Goal: Information Seeking & Learning: Find specific fact

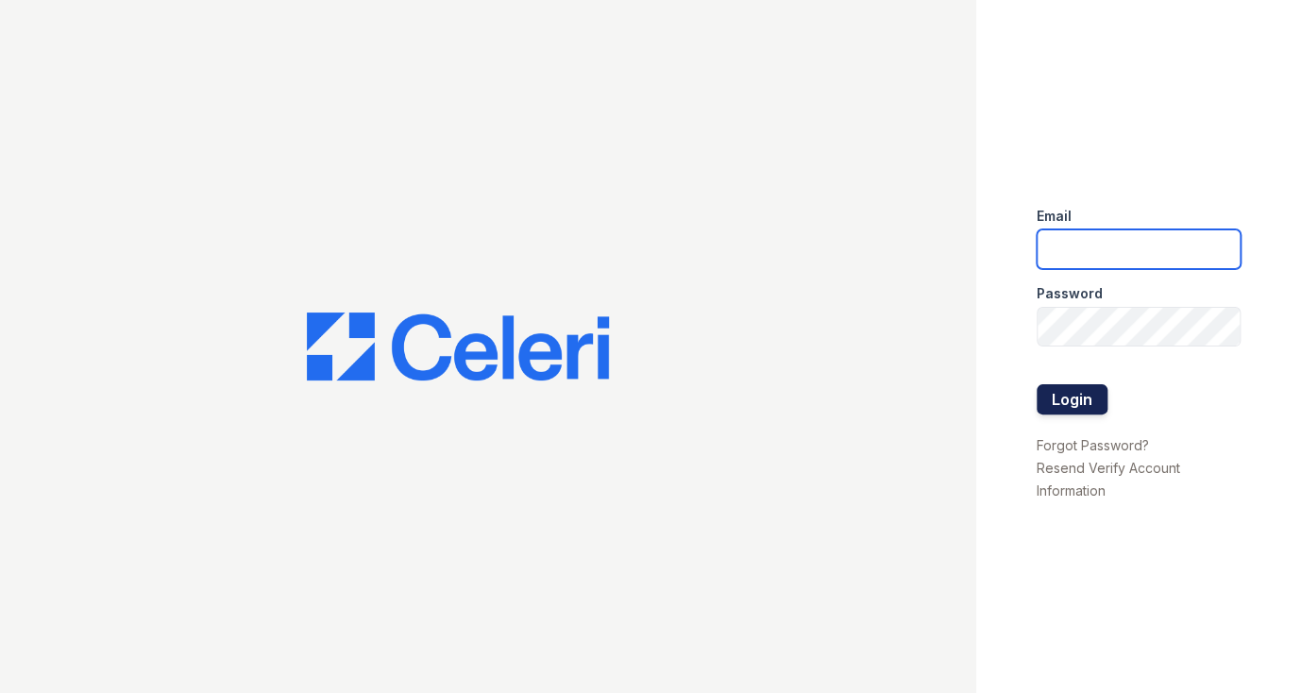
type input "[DOMAIN_NAME][EMAIL_ADDRESS][DOMAIN_NAME]"
click at [1090, 405] on button "Login" at bounding box center [1071, 399] width 71 height 30
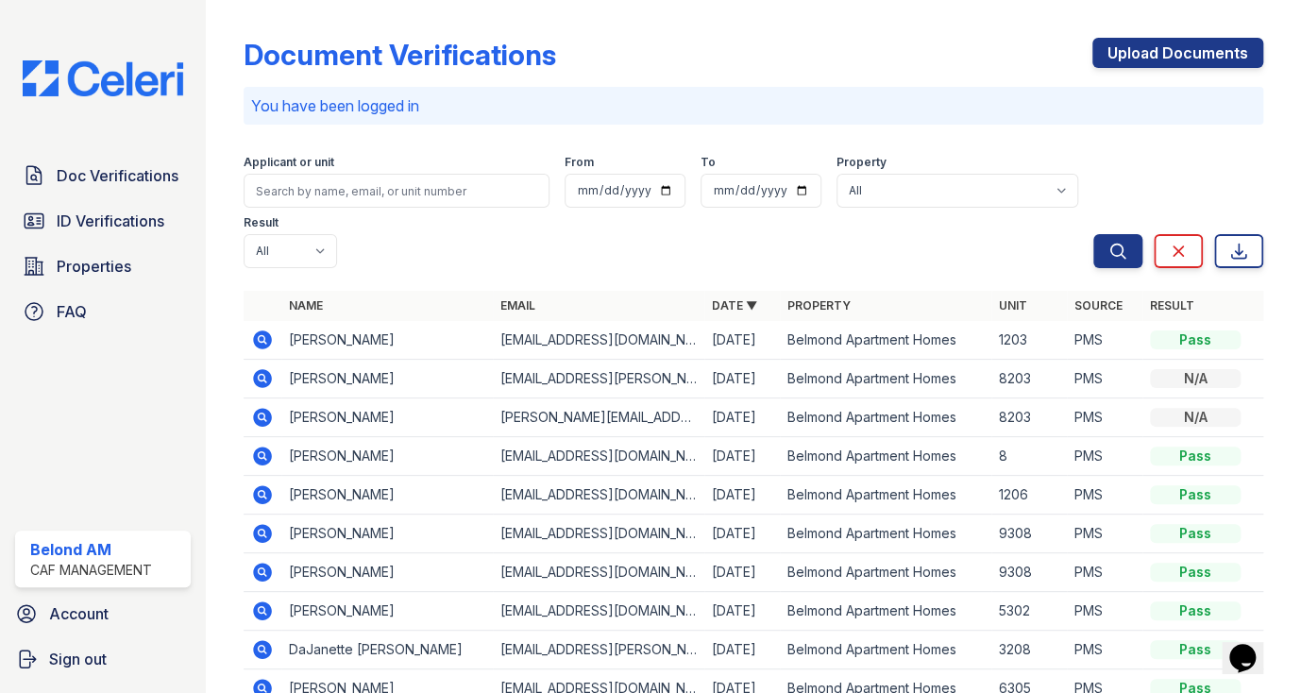
click at [264, 599] on icon at bounding box center [262, 610] width 23 height 23
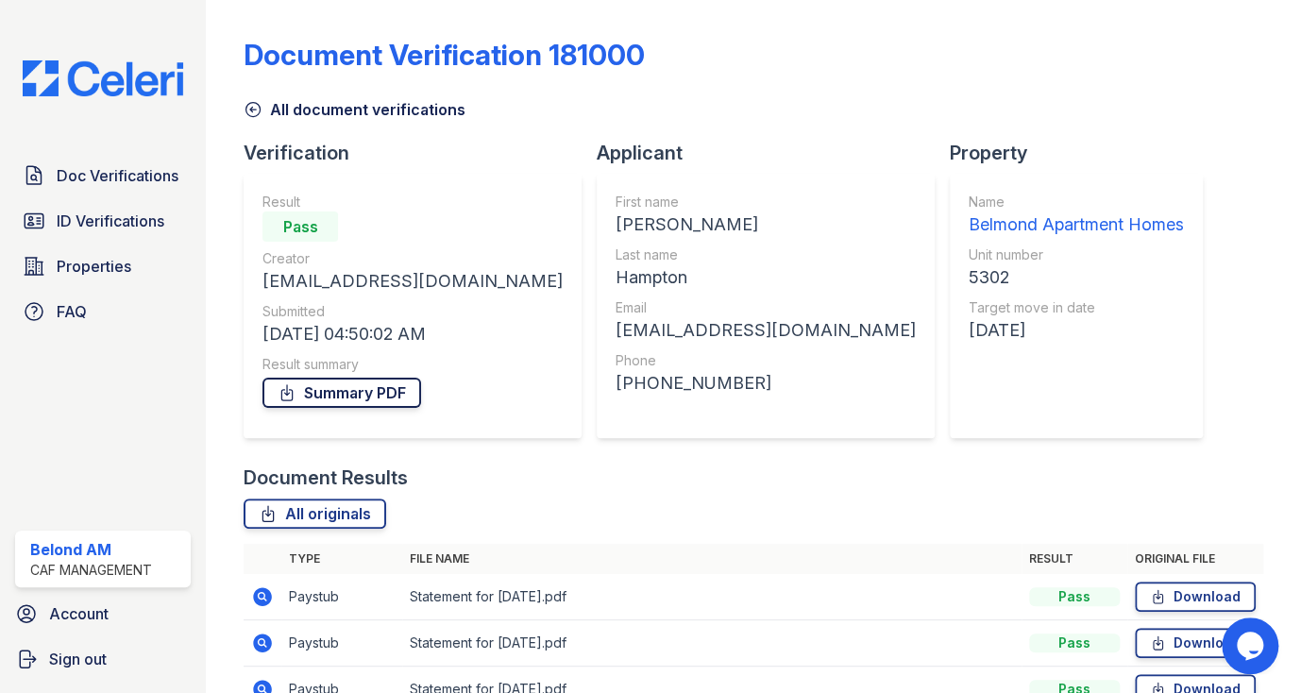
click at [389, 394] on link "Summary PDF" at bounding box center [341, 393] width 159 height 30
click at [129, 223] on span "ID Verifications" at bounding box center [111, 221] width 108 height 23
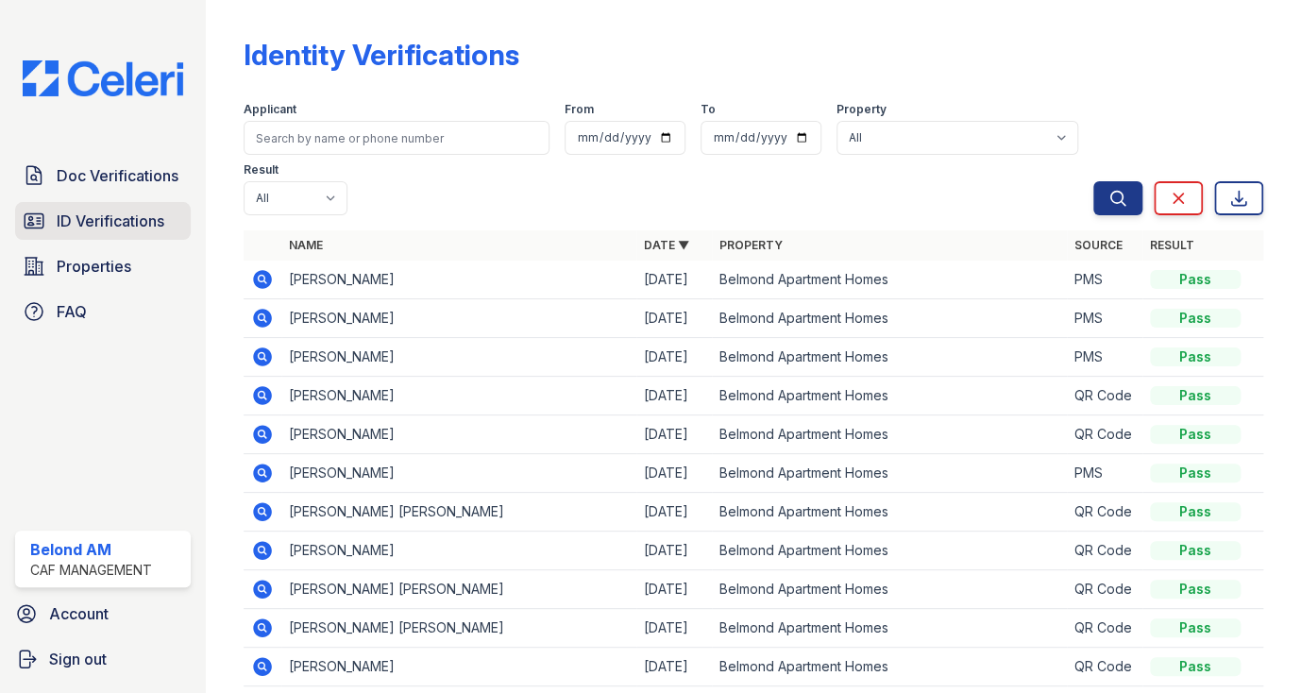
click at [40, 227] on icon at bounding box center [34, 221] width 19 height 14
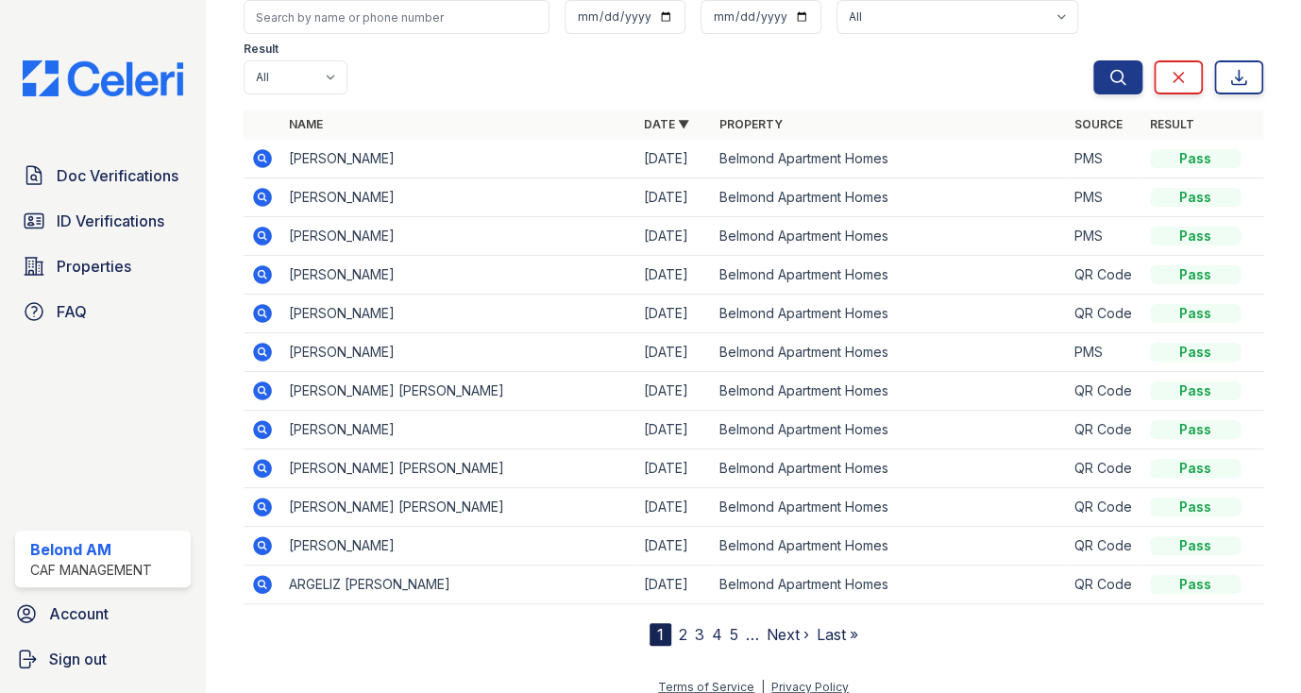
scroll to position [136, 0]
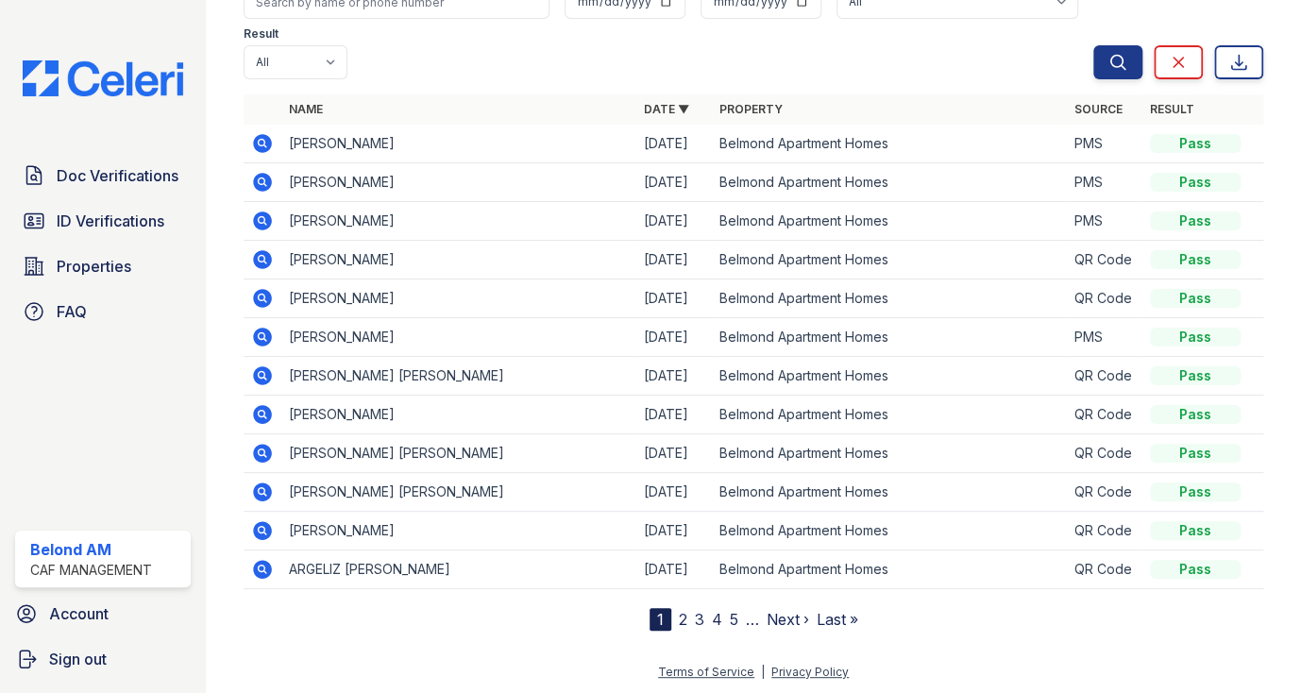
click at [679, 619] on link "2" at bounding box center [683, 619] width 8 height 19
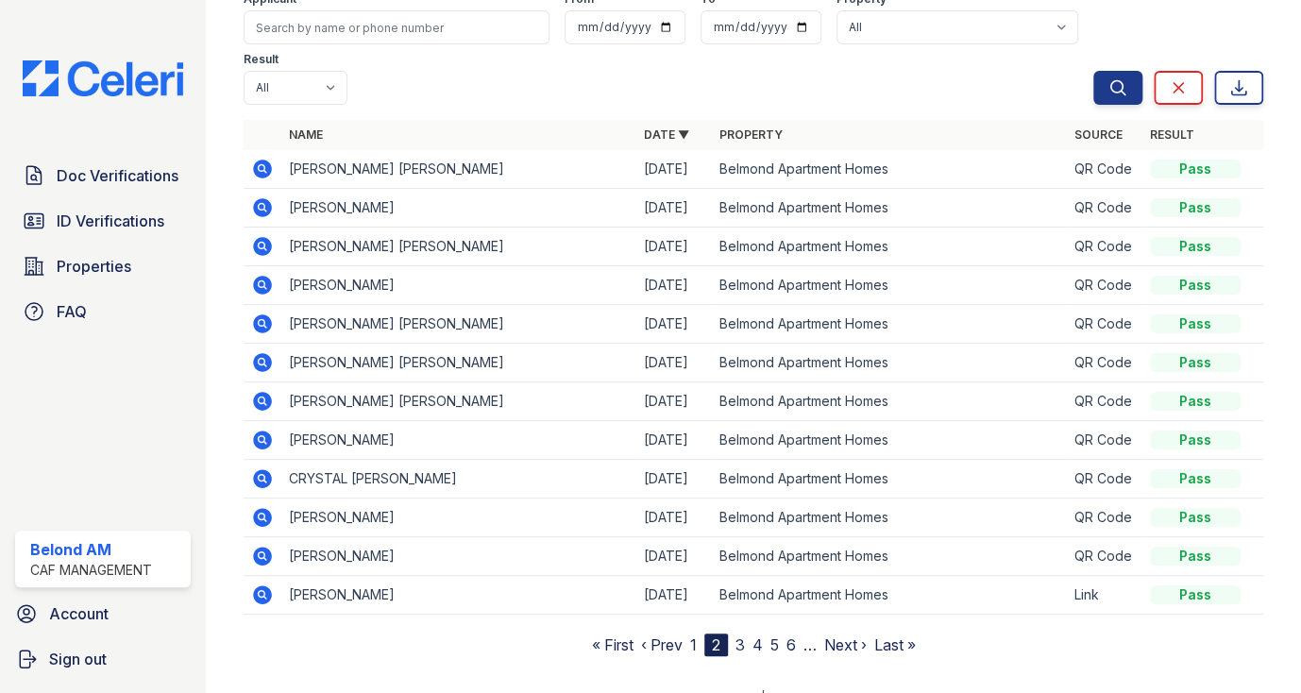
scroll to position [136, 0]
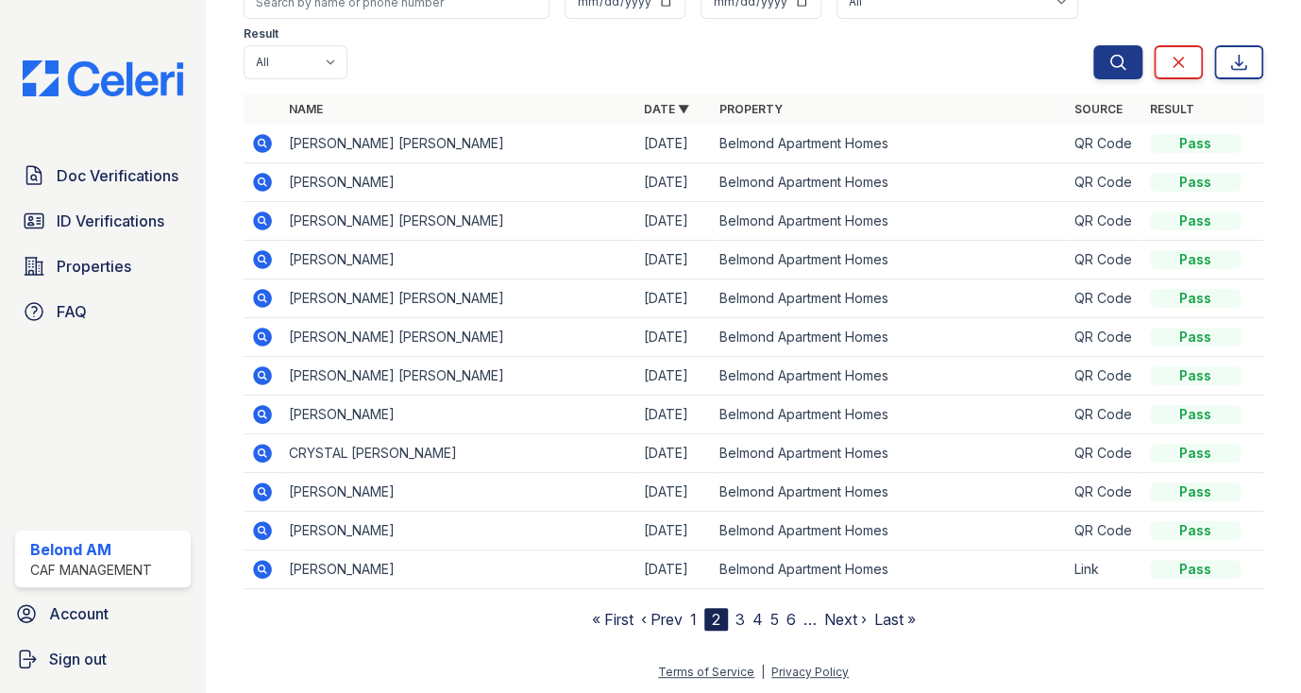
click at [690, 619] on link "1" at bounding box center [693, 619] width 7 height 19
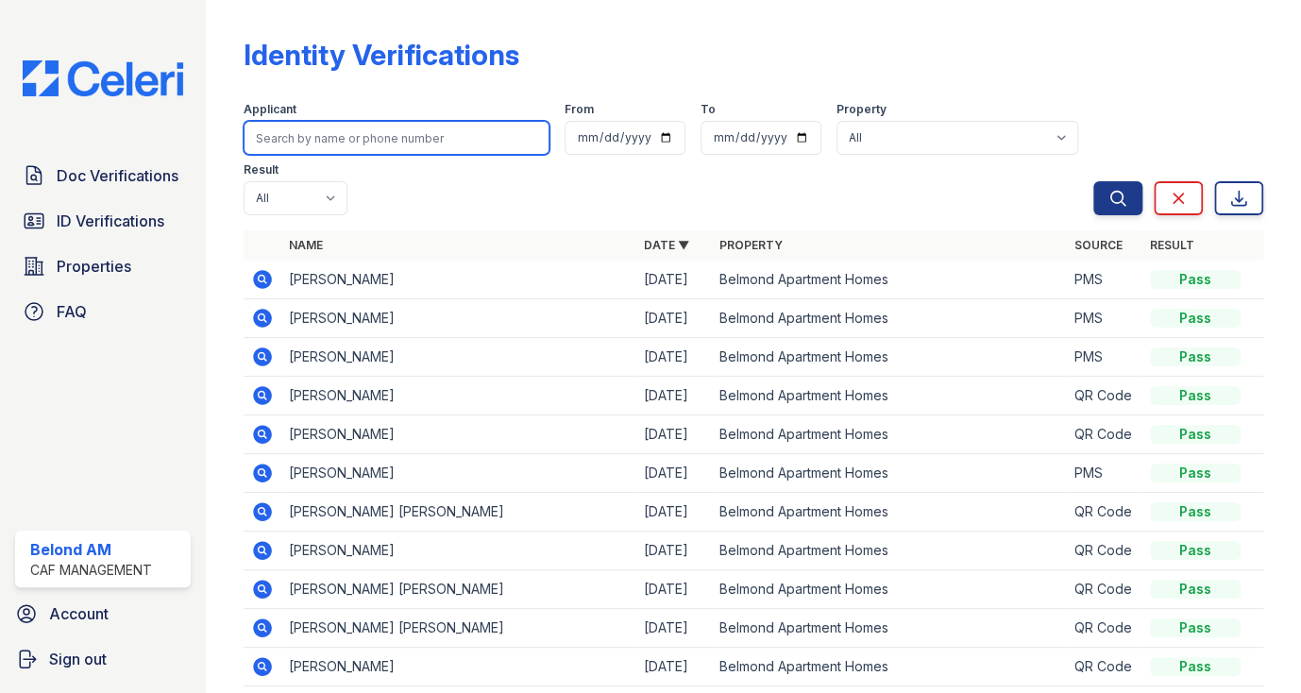
click at [400, 140] on input "search" at bounding box center [397, 138] width 306 height 34
type input "hampto"
click at [1093, 181] on button "Search" at bounding box center [1117, 198] width 49 height 34
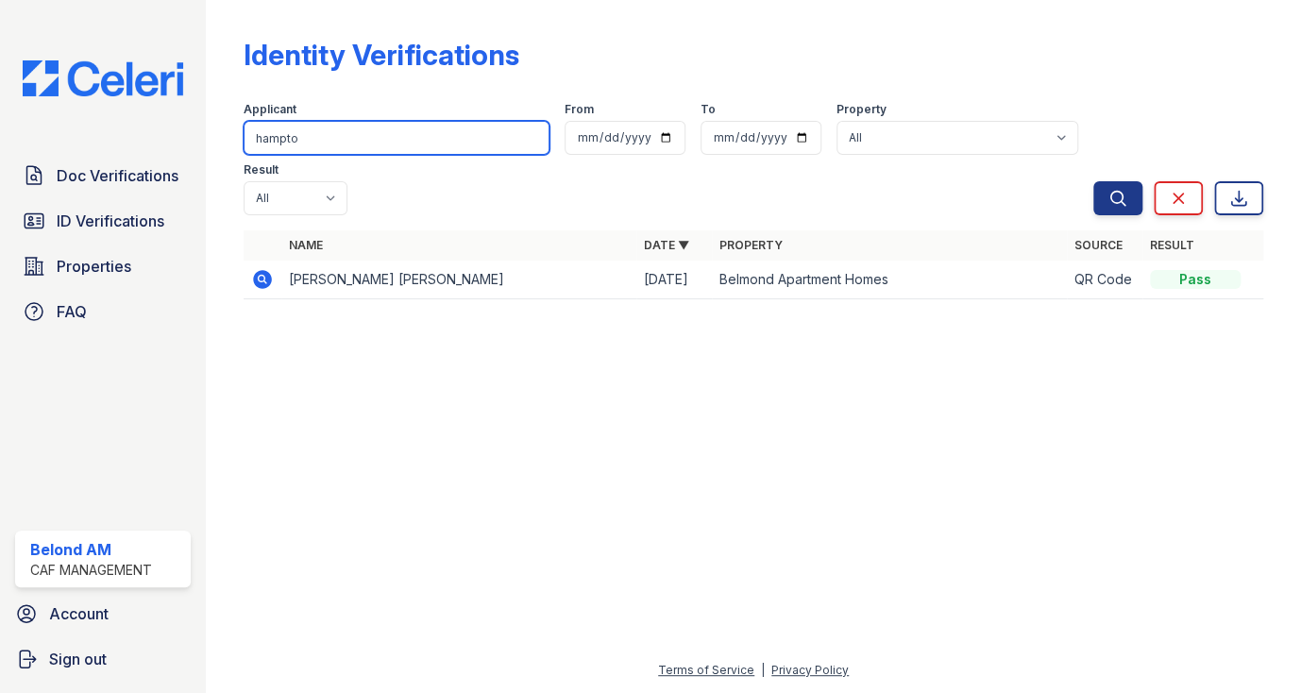
drag, startPoint x: 317, startPoint y: 144, endPoint x: 260, endPoint y: 137, distance: 57.1
click at [260, 137] on input "hampto" at bounding box center [397, 138] width 306 height 34
type input "h"
type input "n"
type input "nichilas"
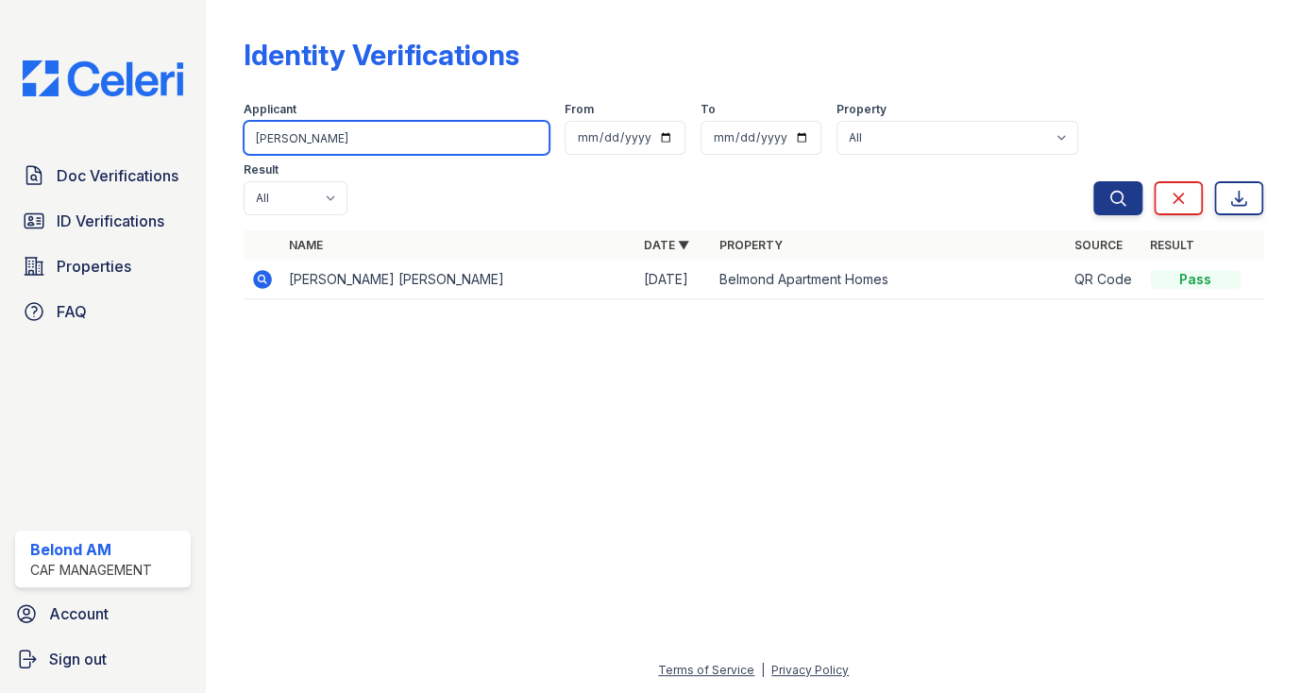
click at [1093, 181] on button "Search" at bounding box center [1117, 198] width 49 height 34
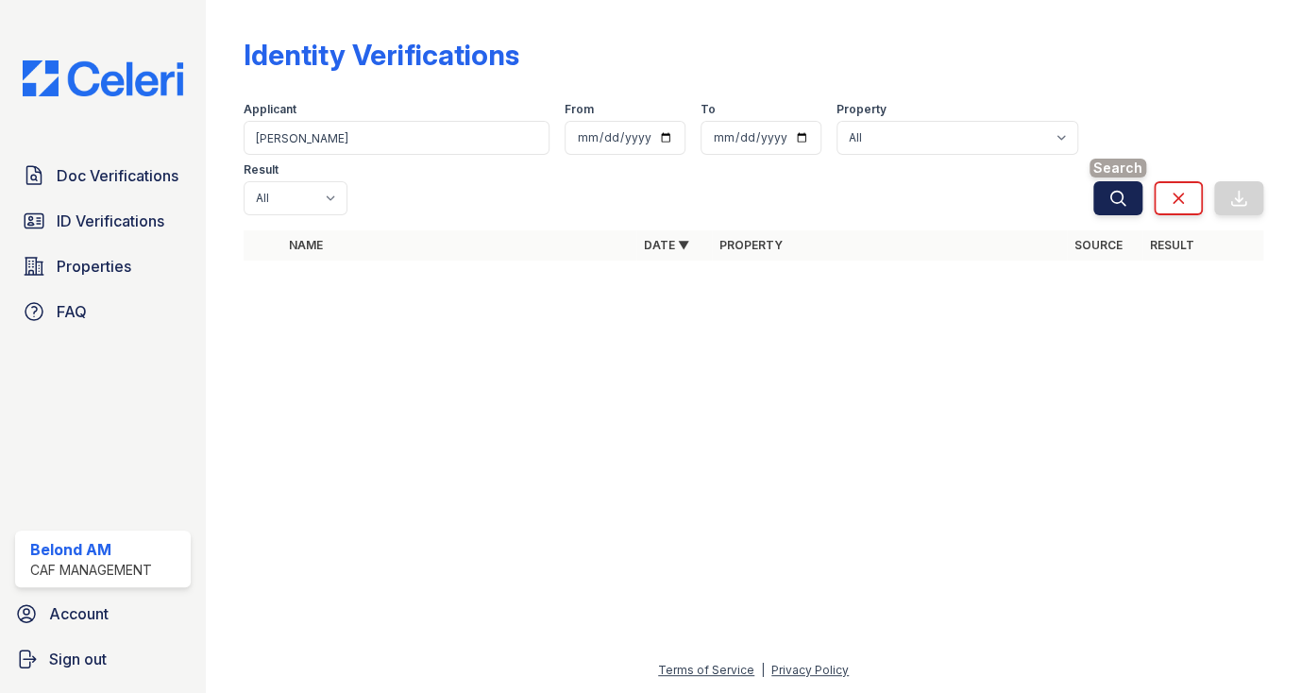
click at [1124, 189] on icon "submit" at bounding box center [1117, 198] width 19 height 19
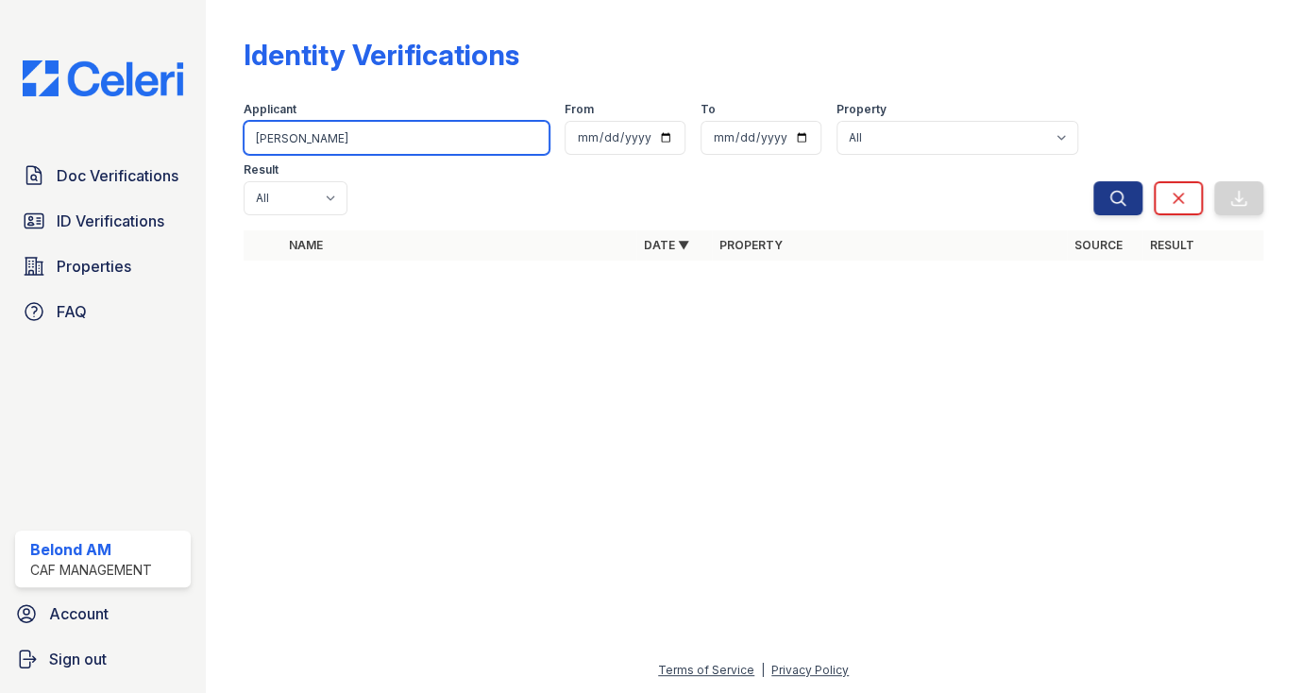
drag, startPoint x: 344, startPoint y: 138, endPoint x: 147, endPoint y: 156, distance: 197.1
click at [147, 156] on div "Doc Verifications ID Verifications Properties FAQ Belond AM CAF Management Acco…" at bounding box center [650, 346] width 1301 height 693
type input "hampton"
click at [1093, 181] on button "Search" at bounding box center [1117, 198] width 49 height 34
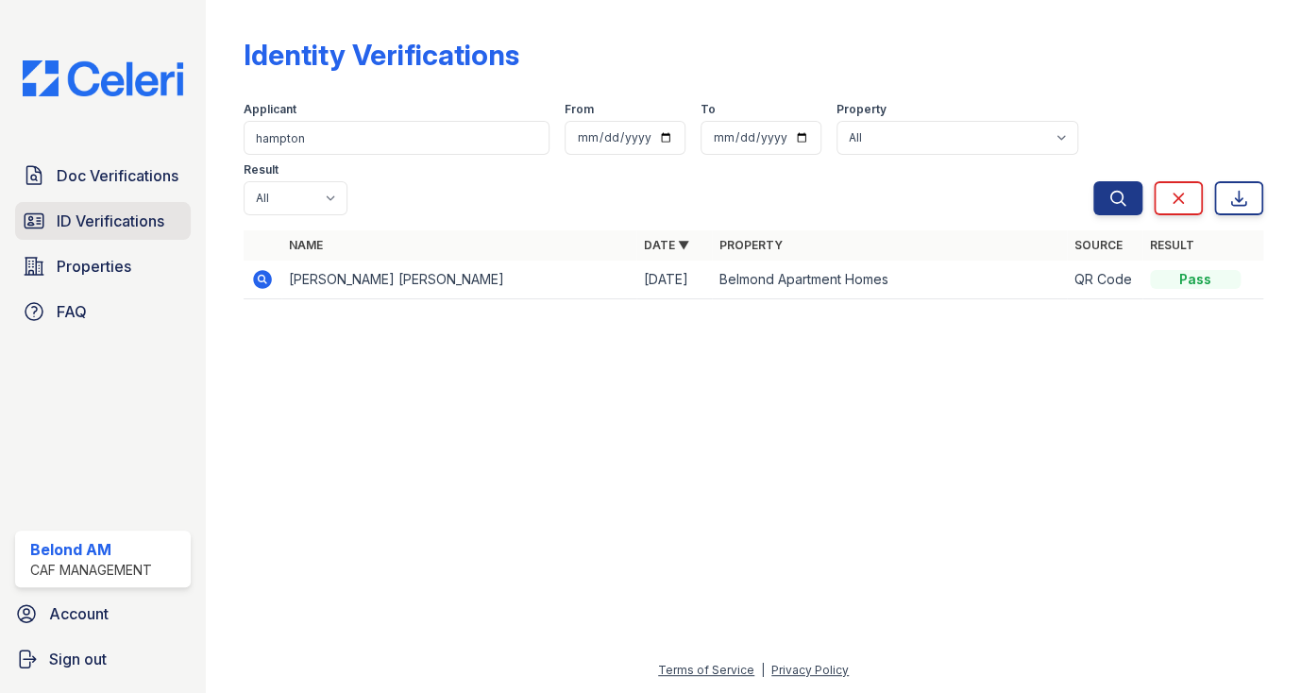
click at [128, 215] on span "ID Verifications" at bounding box center [111, 221] width 108 height 23
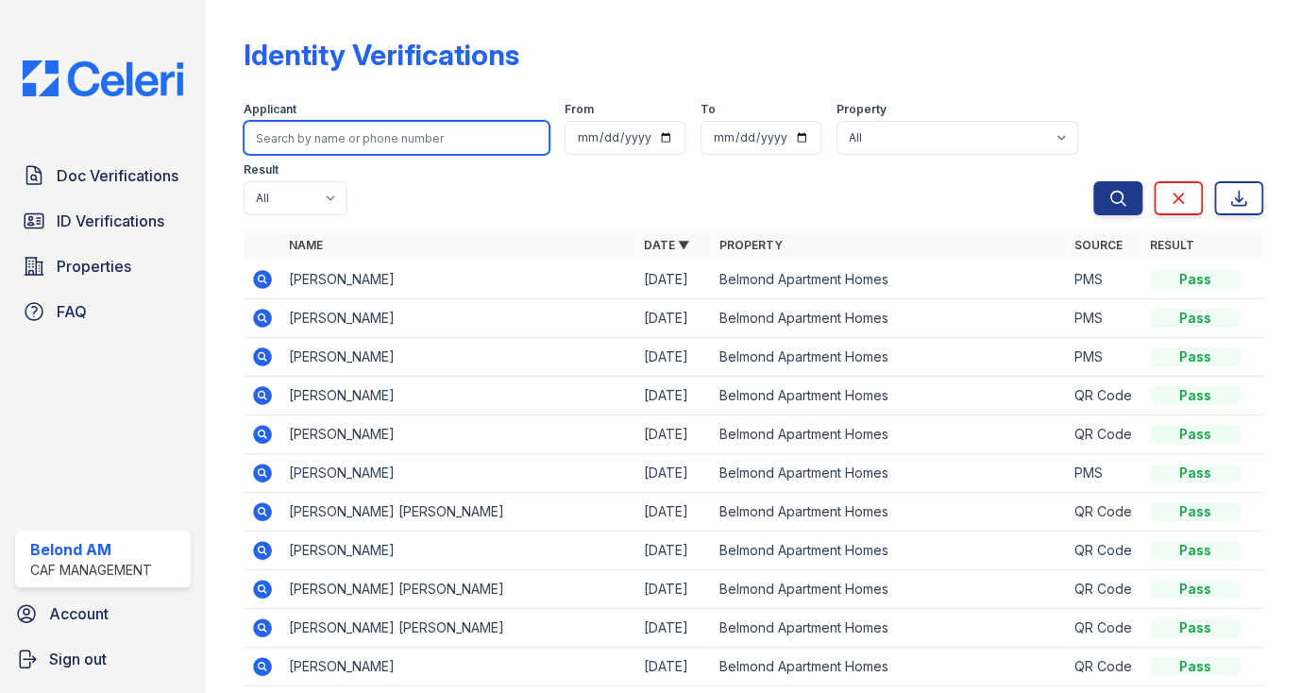
click at [361, 144] on input "search" at bounding box center [397, 138] width 306 height 34
type input "H"
type input "Nich"
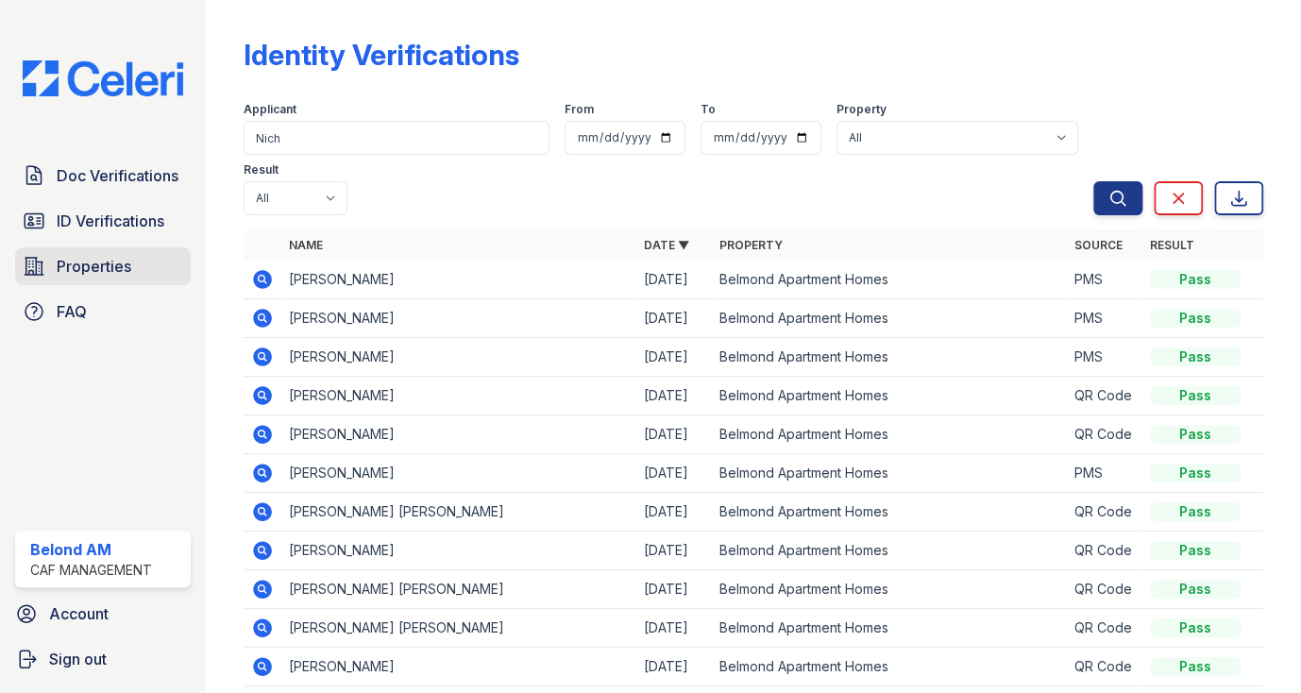
drag, startPoint x: 86, startPoint y: 269, endPoint x: 100, endPoint y: 266, distance: 14.4
click at [86, 269] on span "Properties" at bounding box center [94, 266] width 75 height 23
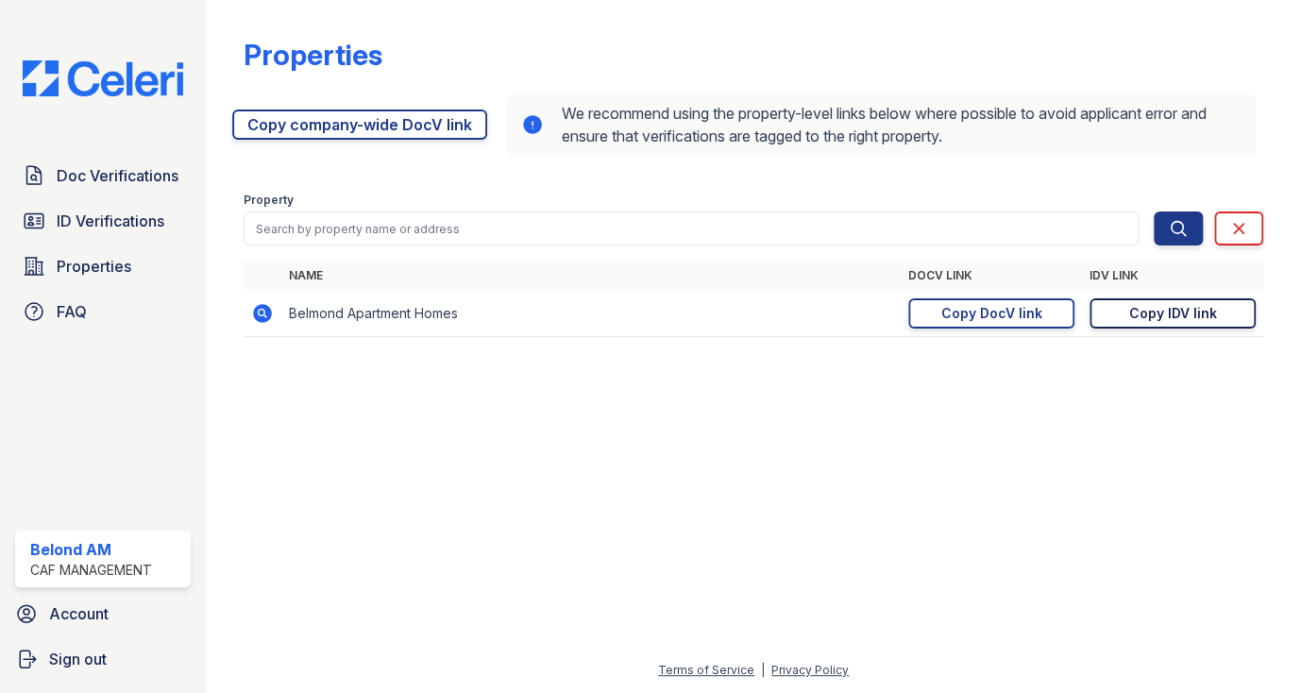
click at [1152, 318] on div "Copy IDV link" at bounding box center [1173, 313] width 88 height 19
